Goal: Information Seeking & Learning: Learn about a topic

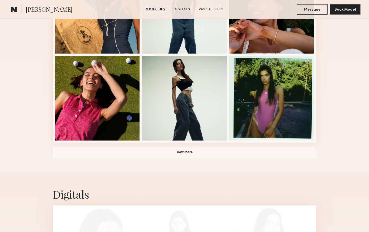
scroll to position [404, 0]
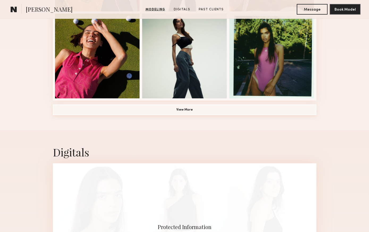
click at [200, 111] on button "View More" at bounding box center [184, 110] width 263 height 11
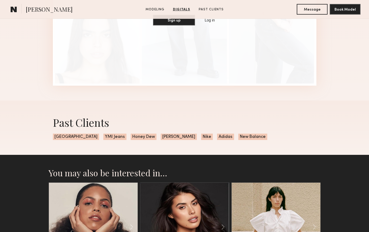
scroll to position [1129, 0]
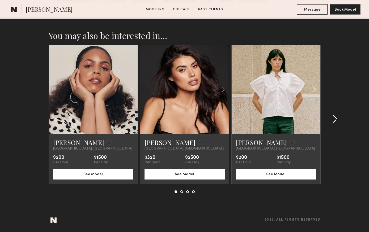
click at [337, 119] on common-icon at bounding box center [334, 119] width 5 height 8
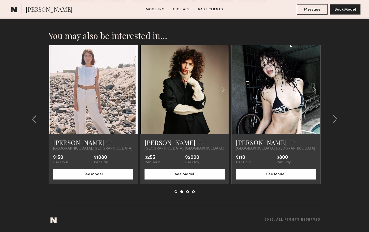
click at [171, 69] on link at bounding box center [184, 89] width 30 height 89
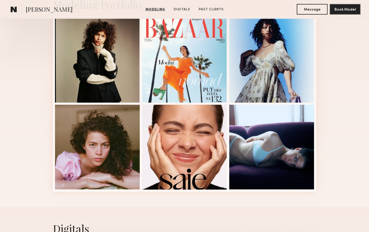
scroll to position [84, 0]
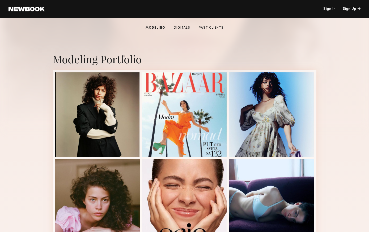
click at [185, 26] on link "Digitals" at bounding box center [181, 27] width 21 height 5
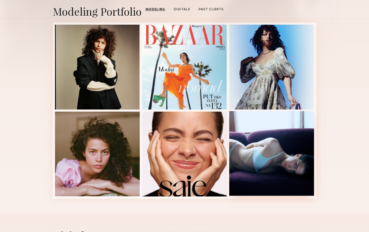
scroll to position [0, 0]
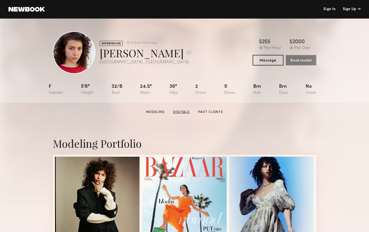
click at [185, 111] on link "Digitals" at bounding box center [181, 112] width 21 height 5
